Goal: Browse casually

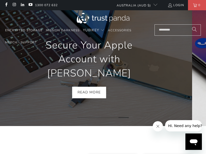
scroll to position [0, 276]
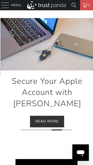
scroll to position [0, 134]
